Goal: Information Seeking & Learning: Learn about a topic

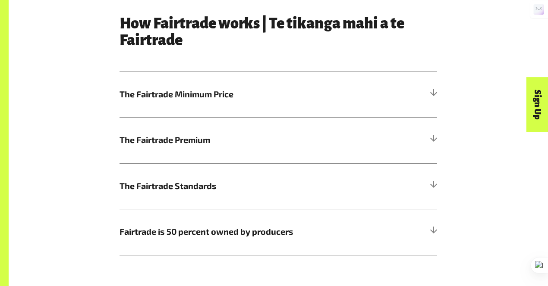
scroll to position [448, 0]
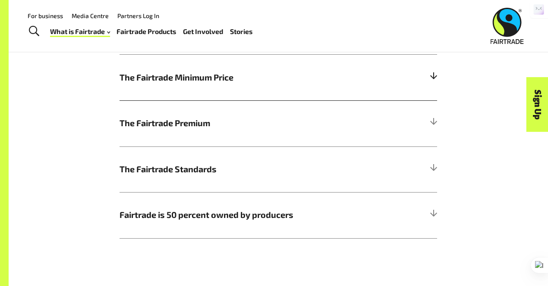
click at [182, 72] on span "The Fairtrade Minimum Price" at bounding box center [238, 77] width 238 height 13
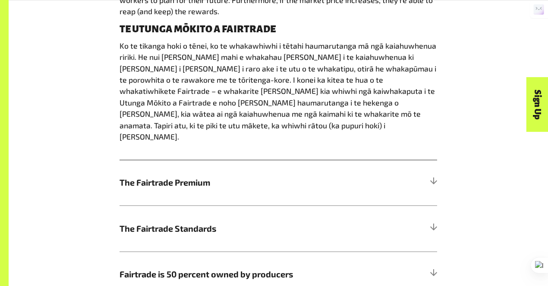
scroll to position [604, 0]
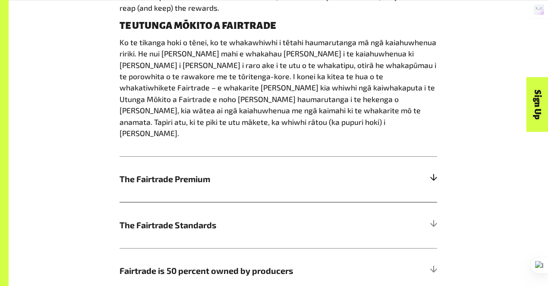
click at [163, 166] on h5 "The Fairtrade Premium" at bounding box center [277, 180] width 317 height 46
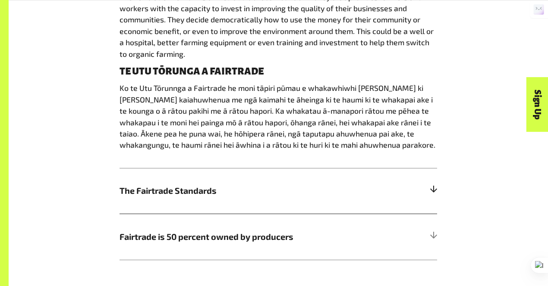
click at [164, 177] on h5 "The Fairtrade Standards" at bounding box center [277, 191] width 317 height 46
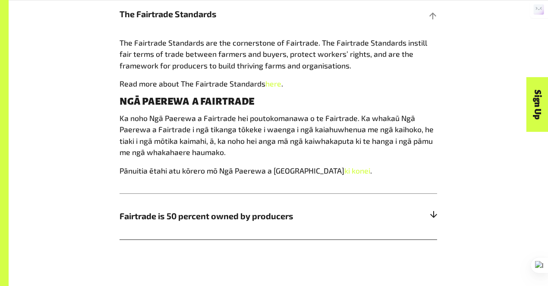
click at [151, 209] on h5 "Fairtrade is 50 percent owned by producers" at bounding box center [277, 217] width 317 height 46
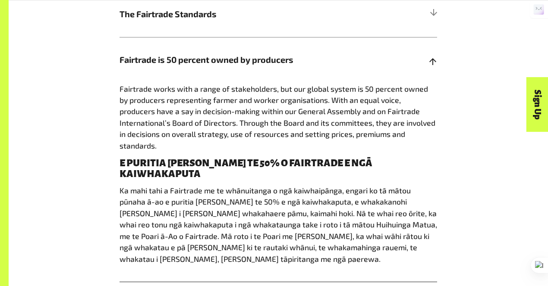
click at [251, 46] on h5 "Fairtrade is 50 percent owned by producers" at bounding box center [277, 60] width 317 height 46
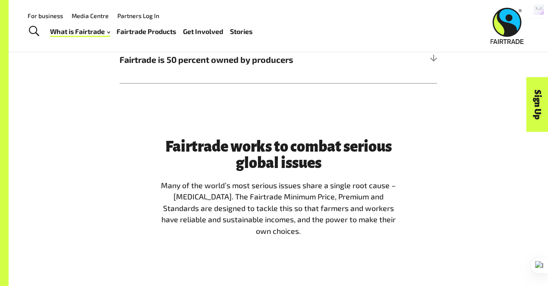
click at [98, 115] on div "Fairtrade works to combat serious global issues Many of the world’s most seriou…" at bounding box center [278, 191] width 539 height 160
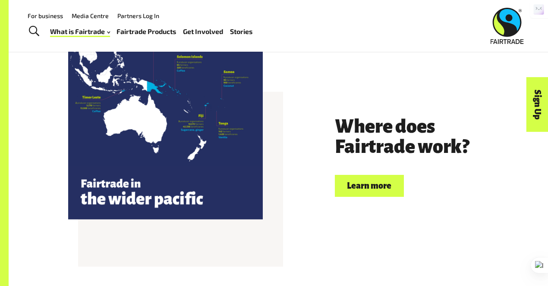
scroll to position [1794, 0]
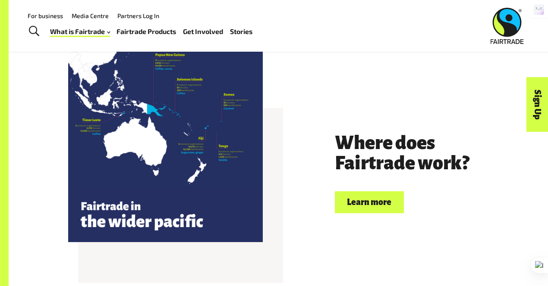
click at [153, 28] on link "Fairtrade Products" at bounding box center [146, 31] width 60 height 12
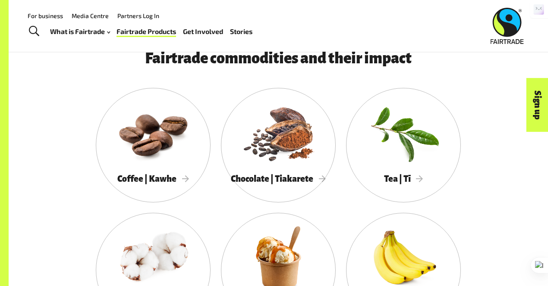
scroll to position [690, 0]
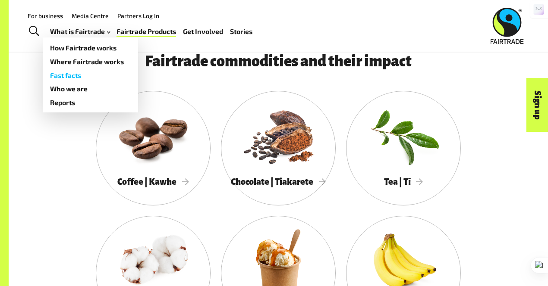
click at [92, 74] on link "Fast facts" at bounding box center [90, 76] width 95 height 14
